Goal: Check status: Check status

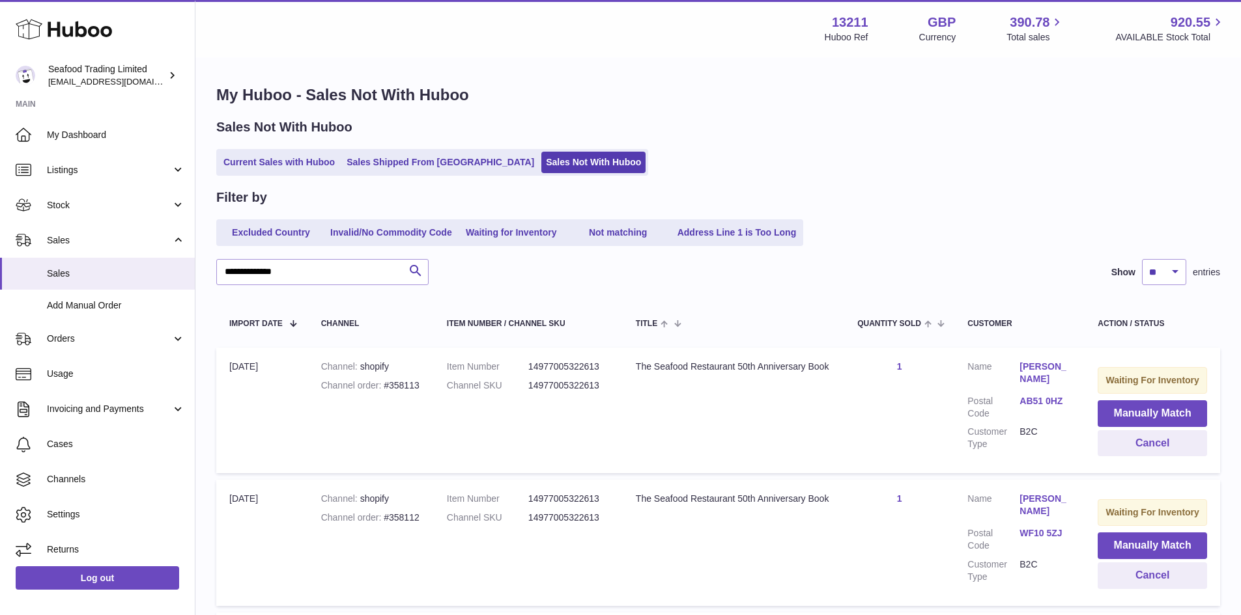
select select "**"
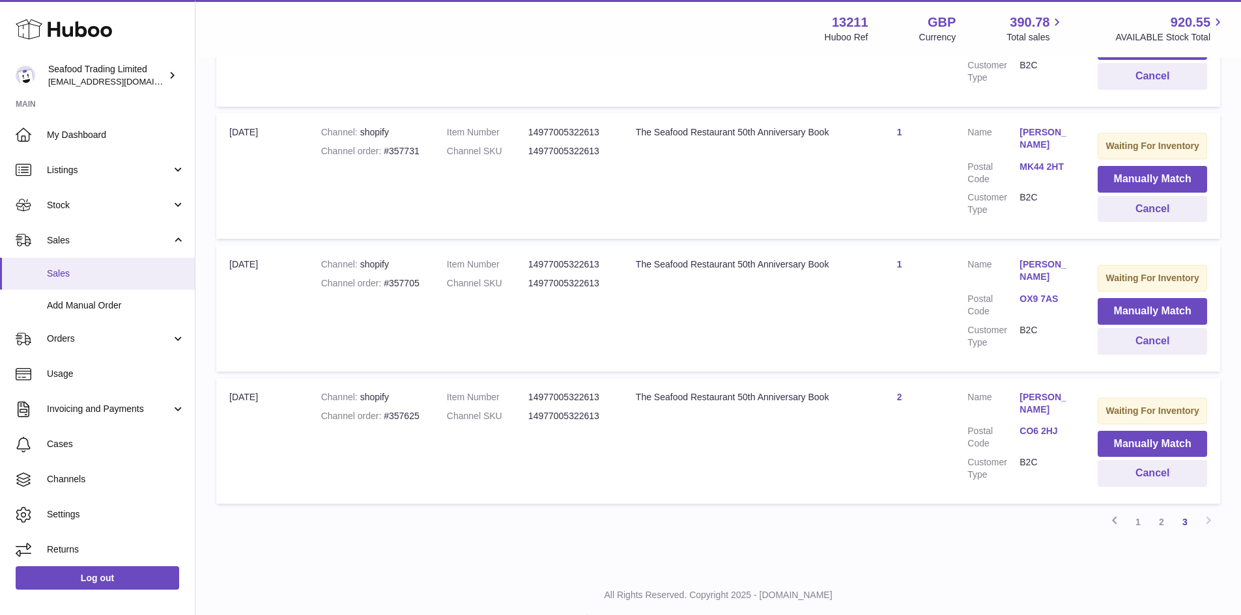
click at [157, 275] on span "Sales" at bounding box center [116, 274] width 138 height 12
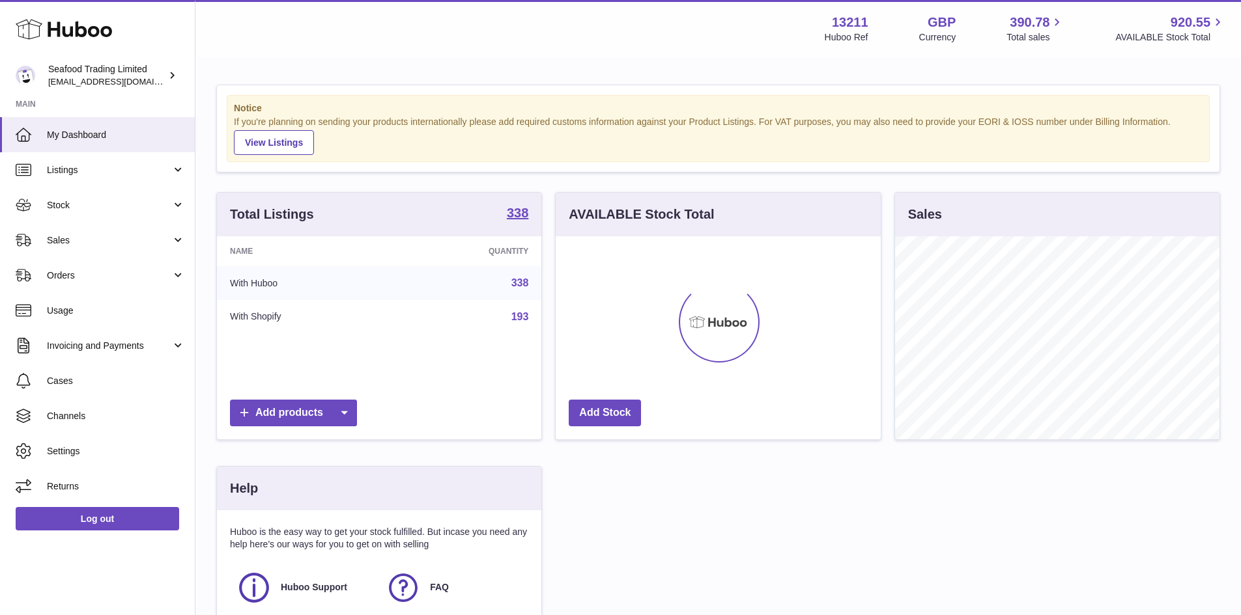
scroll to position [203, 325]
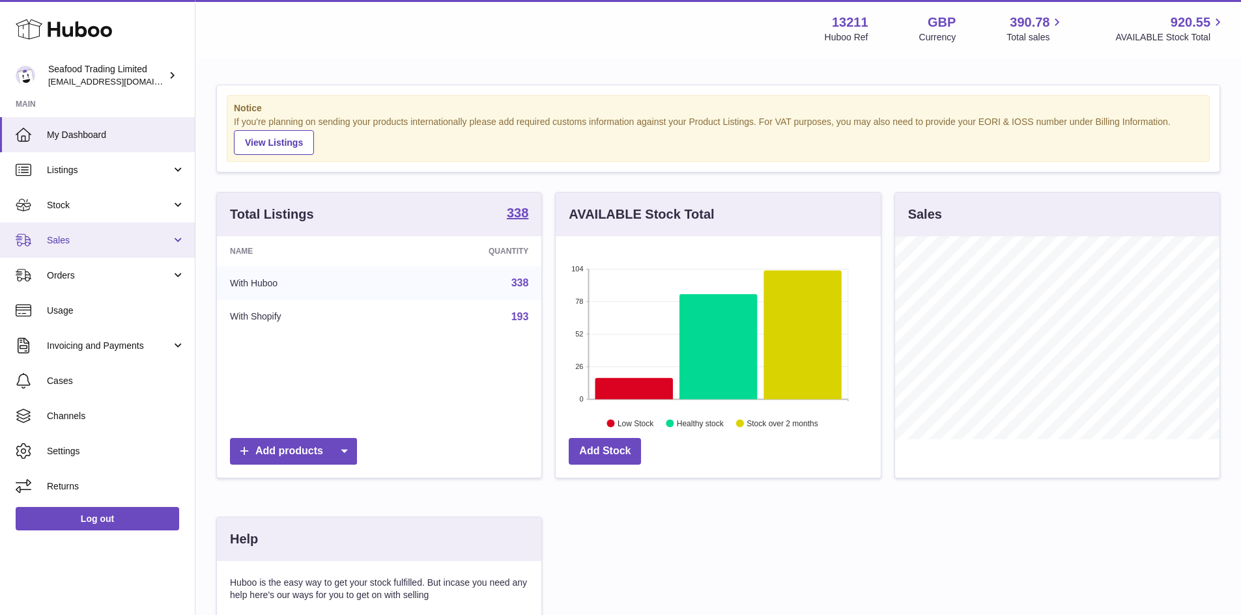
click at [100, 242] on span "Sales" at bounding box center [109, 240] width 124 height 12
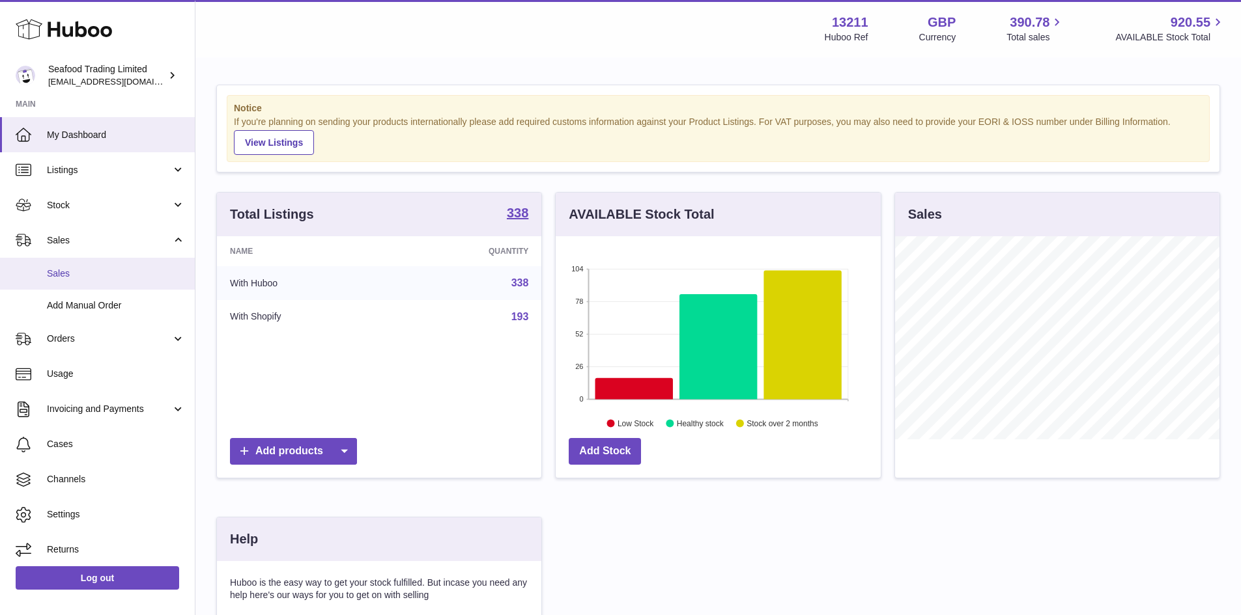
click at [96, 272] on span "Sales" at bounding box center [116, 274] width 138 height 12
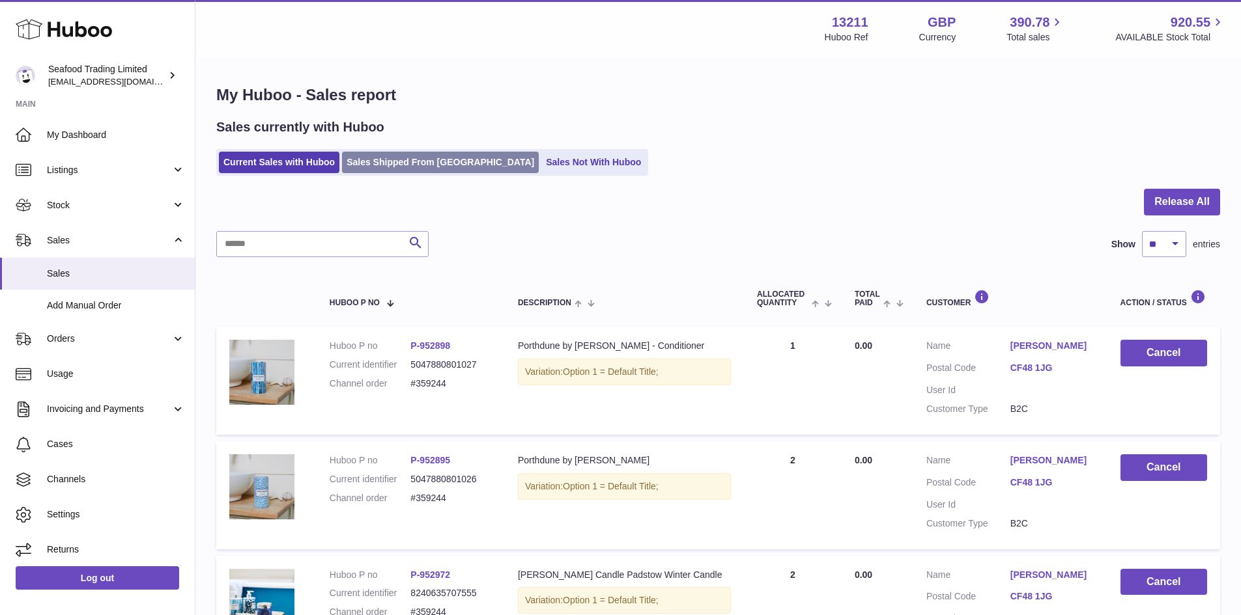
click at [391, 158] on link "Sales Shipped From [GEOGRAPHIC_DATA]" at bounding box center [440, 162] width 197 height 21
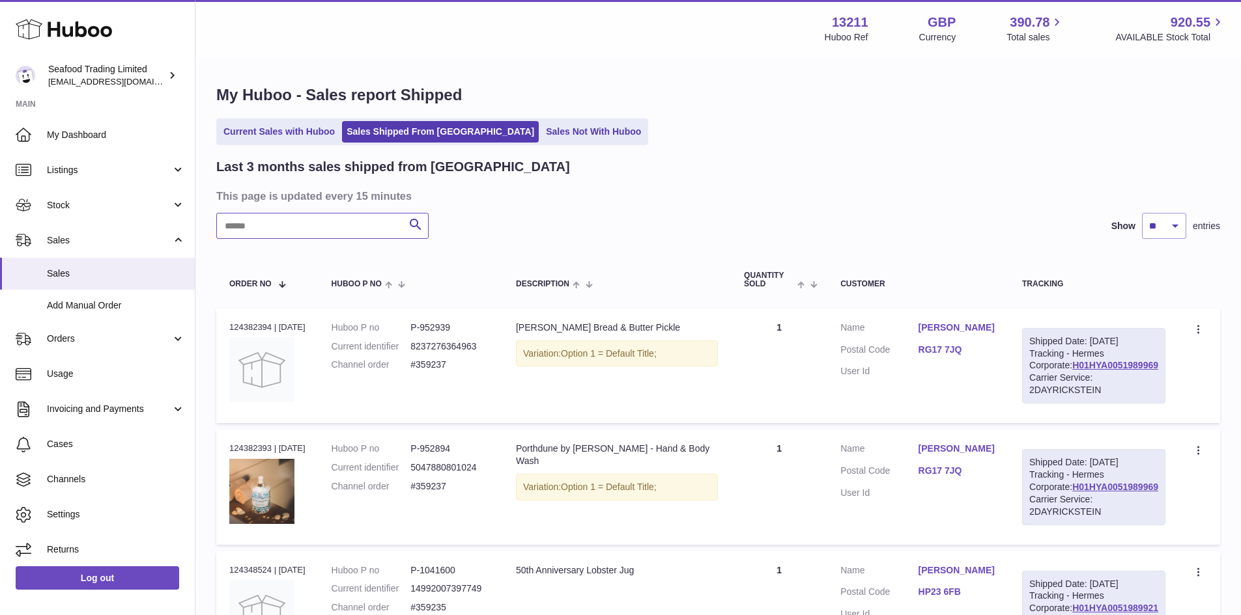
click at [335, 228] on input "text" at bounding box center [322, 226] width 212 height 26
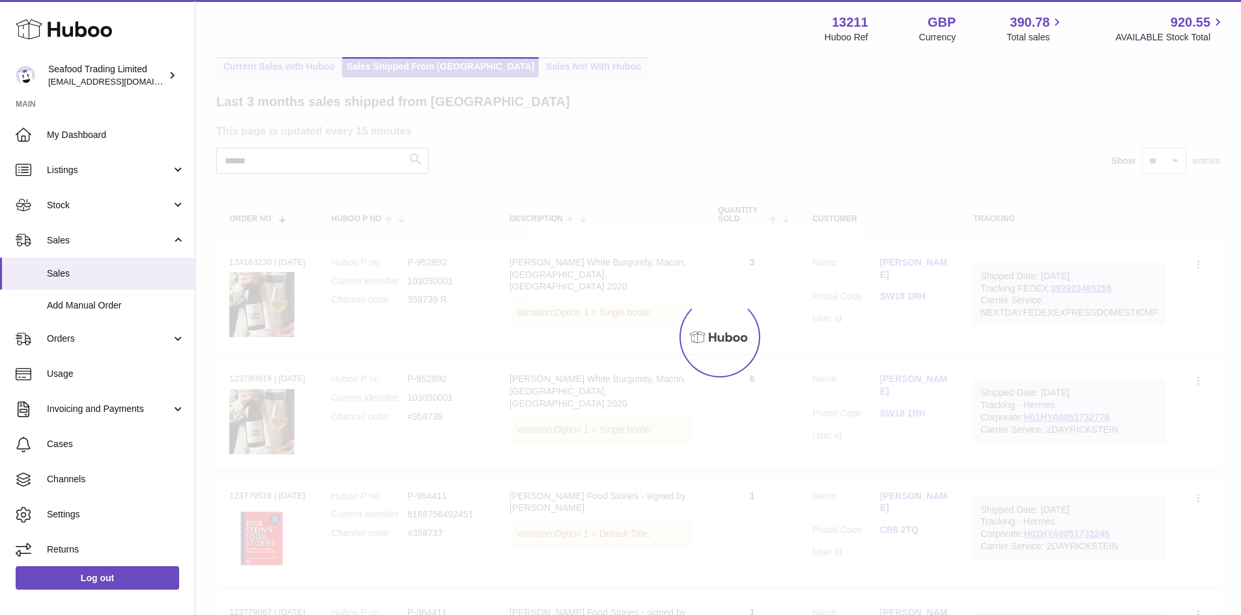
scroll to position [29, 0]
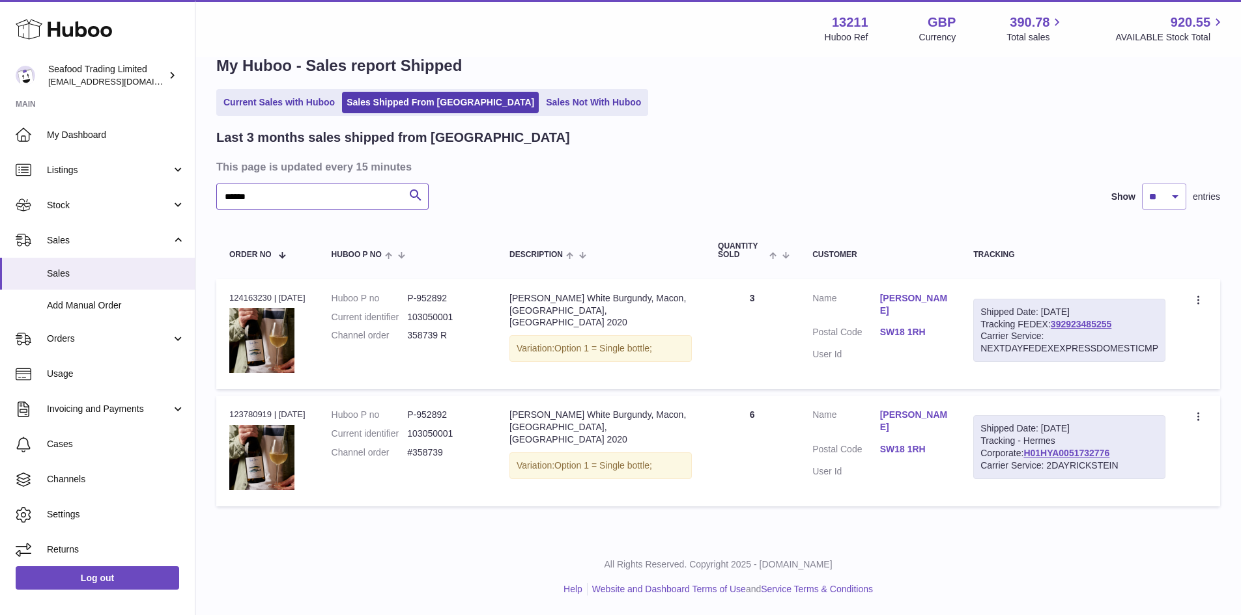
type input "******"
drag, startPoint x: 1121, startPoint y: 323, endPoint x: 1052, endPoint y: 323, distance: 68.4
click at [1052, 323] on div "Shipped Date: [DATE] Tracking FEDEX: 392923485255 Carrier Service: NEXTDAYFEDEX…" at bounding box center [1069, 331] width 192 height 64
copy link "392923485255"
click at [1075, 321] on link "392923485255" at bounding box center [1080, 324] width 61 height 10
